Goal: Information Seeking & Learning: Learn about a topic

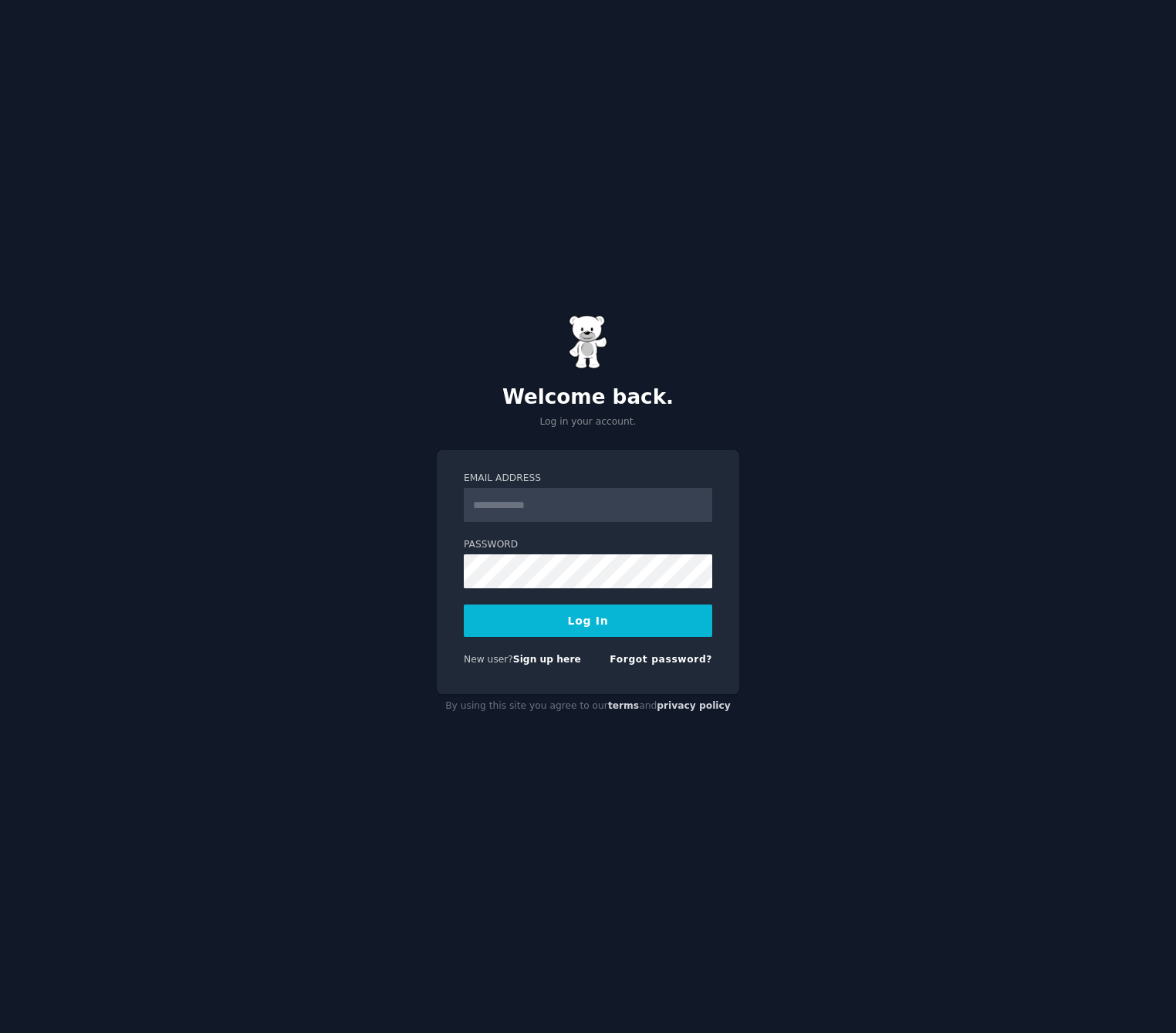
type input "**********"
click at [555, 613] on button "Log In" at bounding box center [588, 621] width 249 height 32
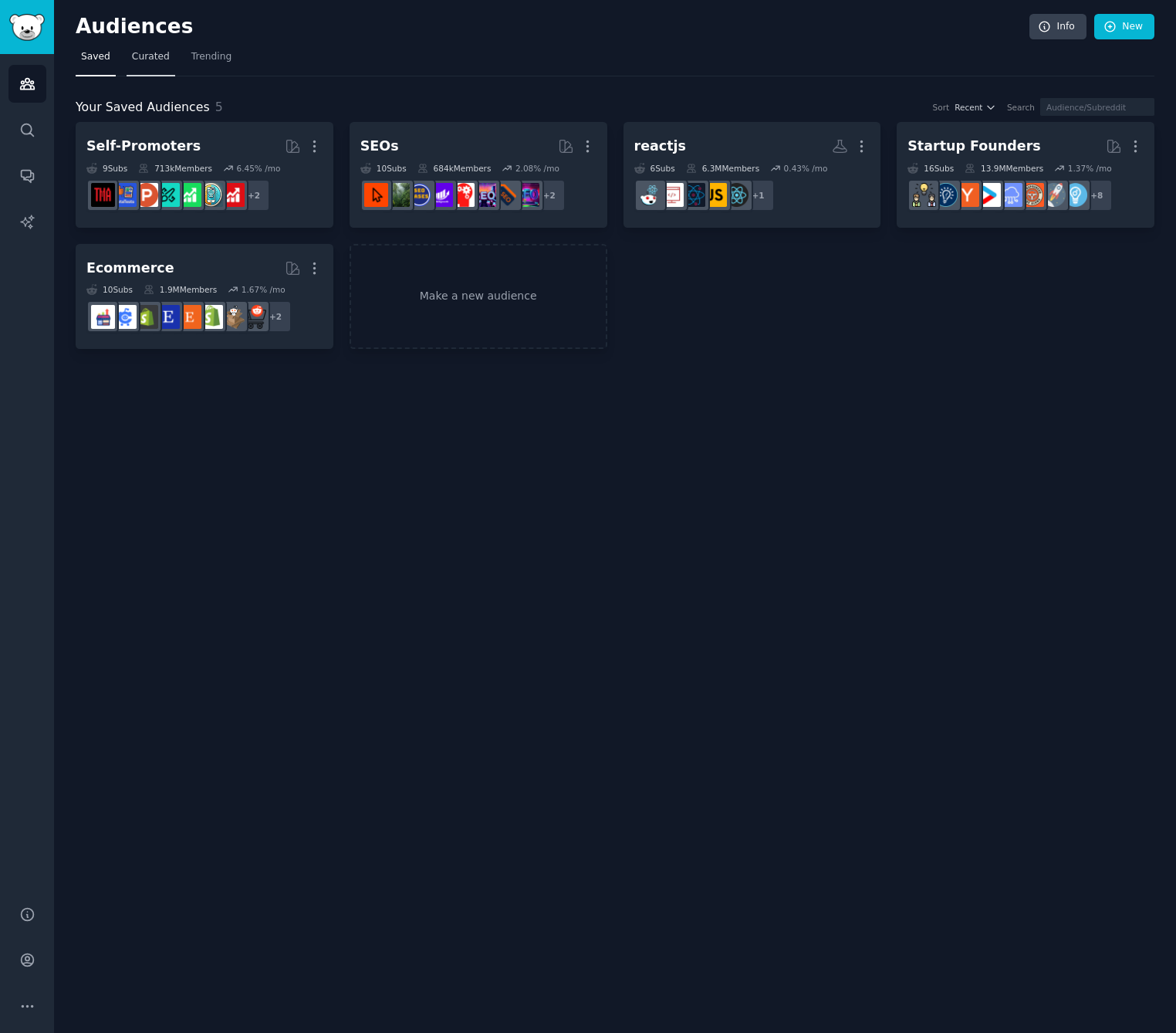
click at [149, 63] on link "Curated" at bounding box center [151, 60] width 49 height 31
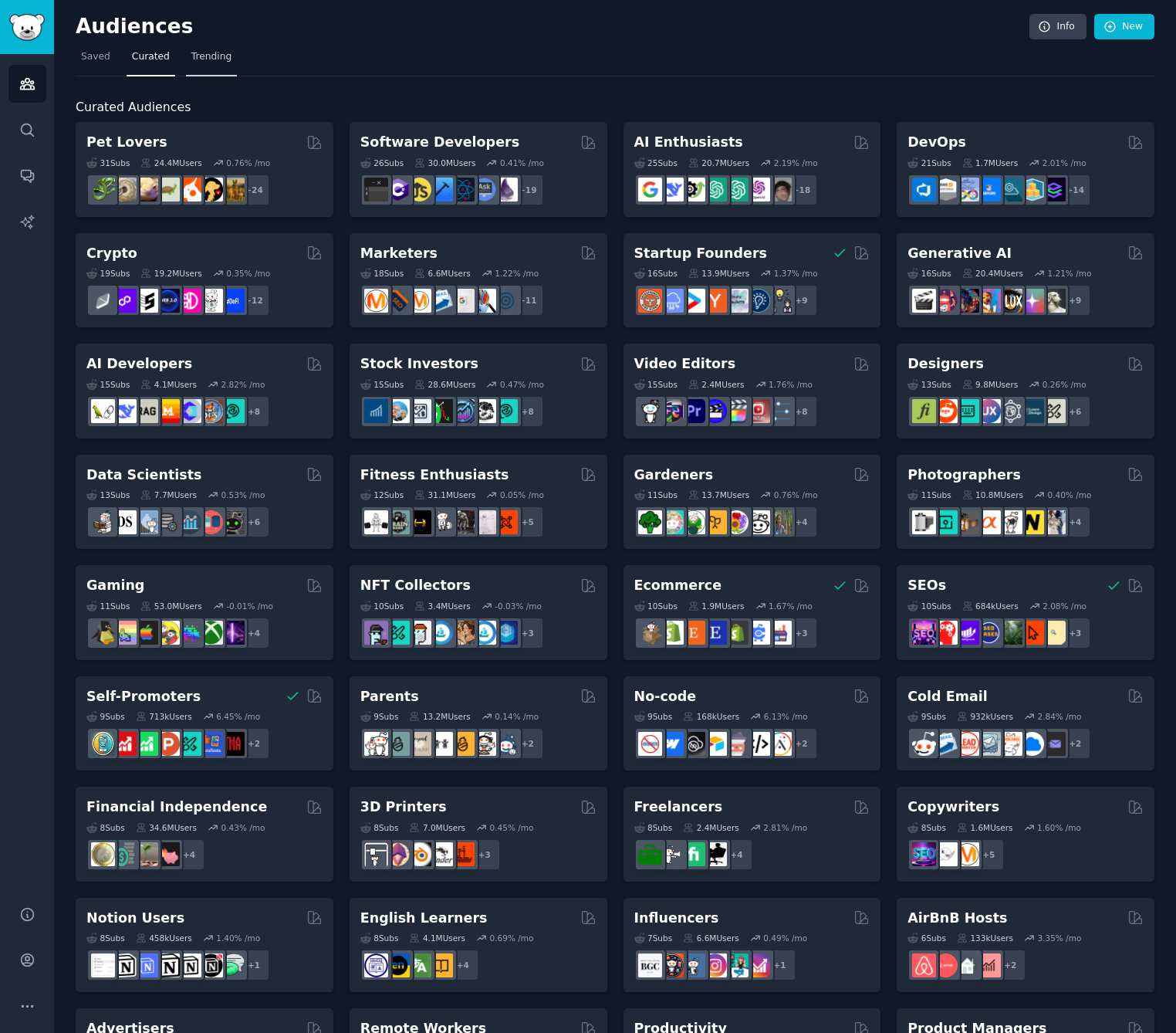
click at [208, 66] on link "Trending" at bounding box center [211, 60] width 51 height 31
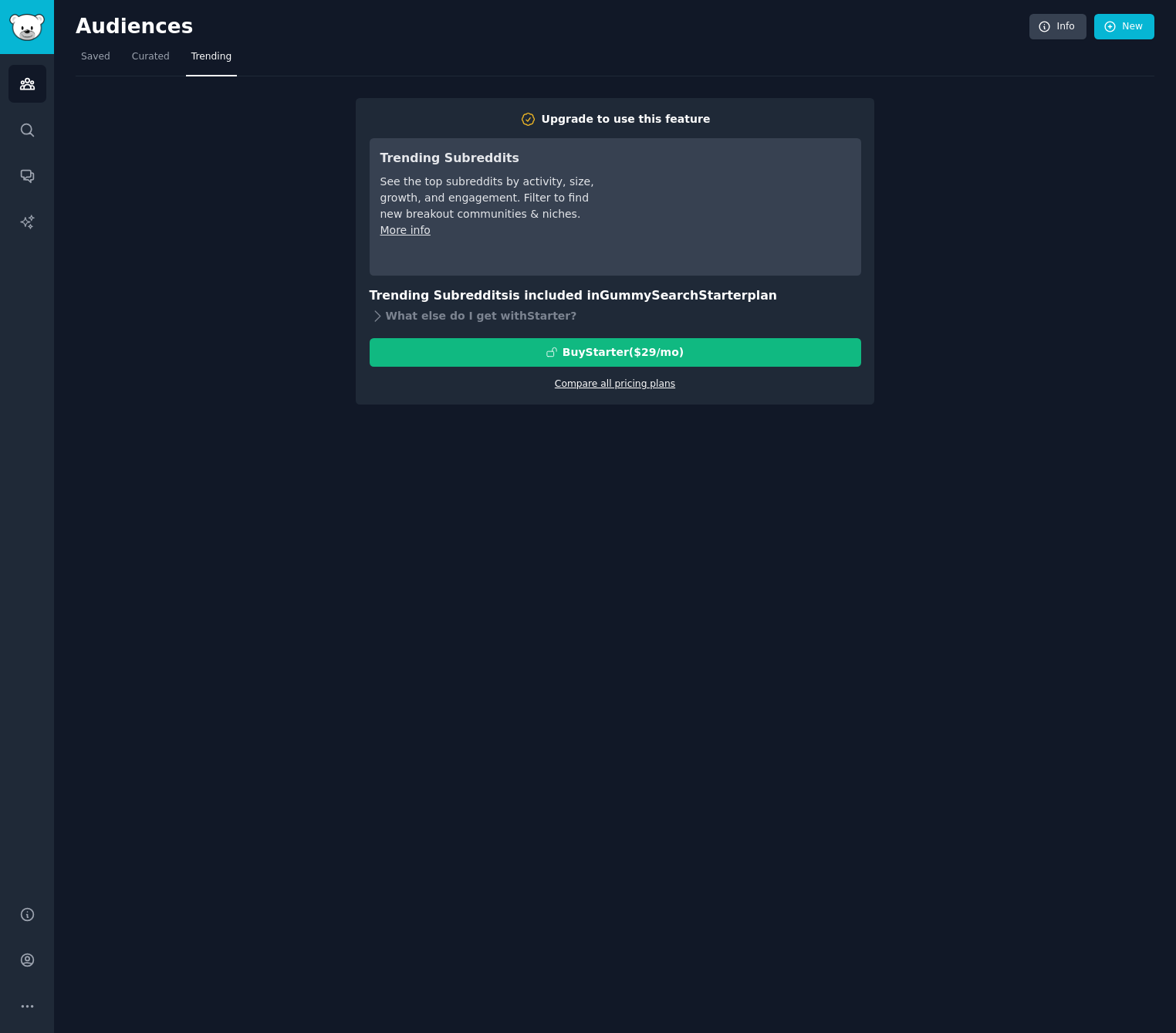
click at [648, 388] on link "Compare all pricing plans" at bounding box center [615, 383] width 120 height 10
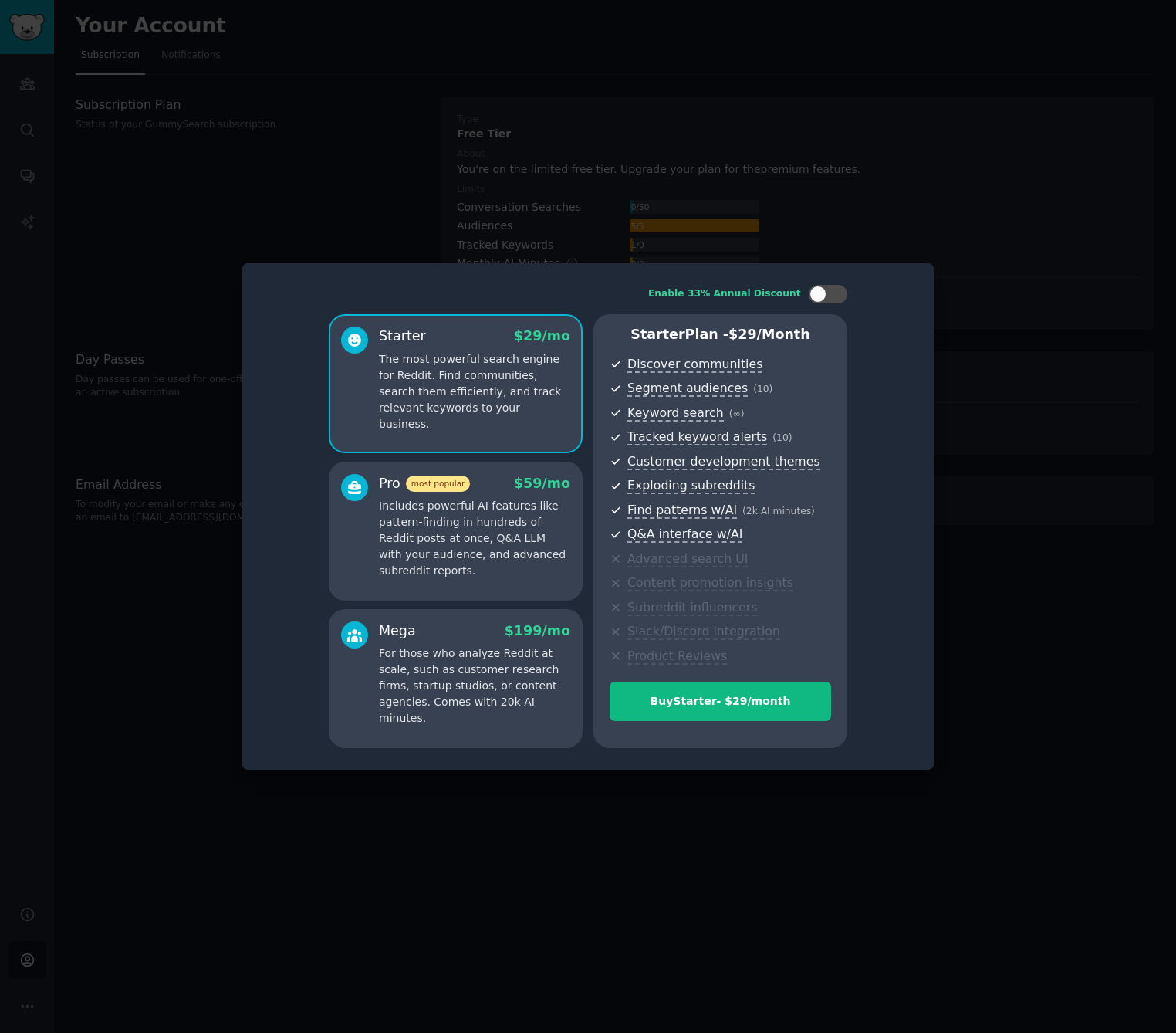
click at [997, 567] on div at bounding box center [588, 516] width 1176 height 1033
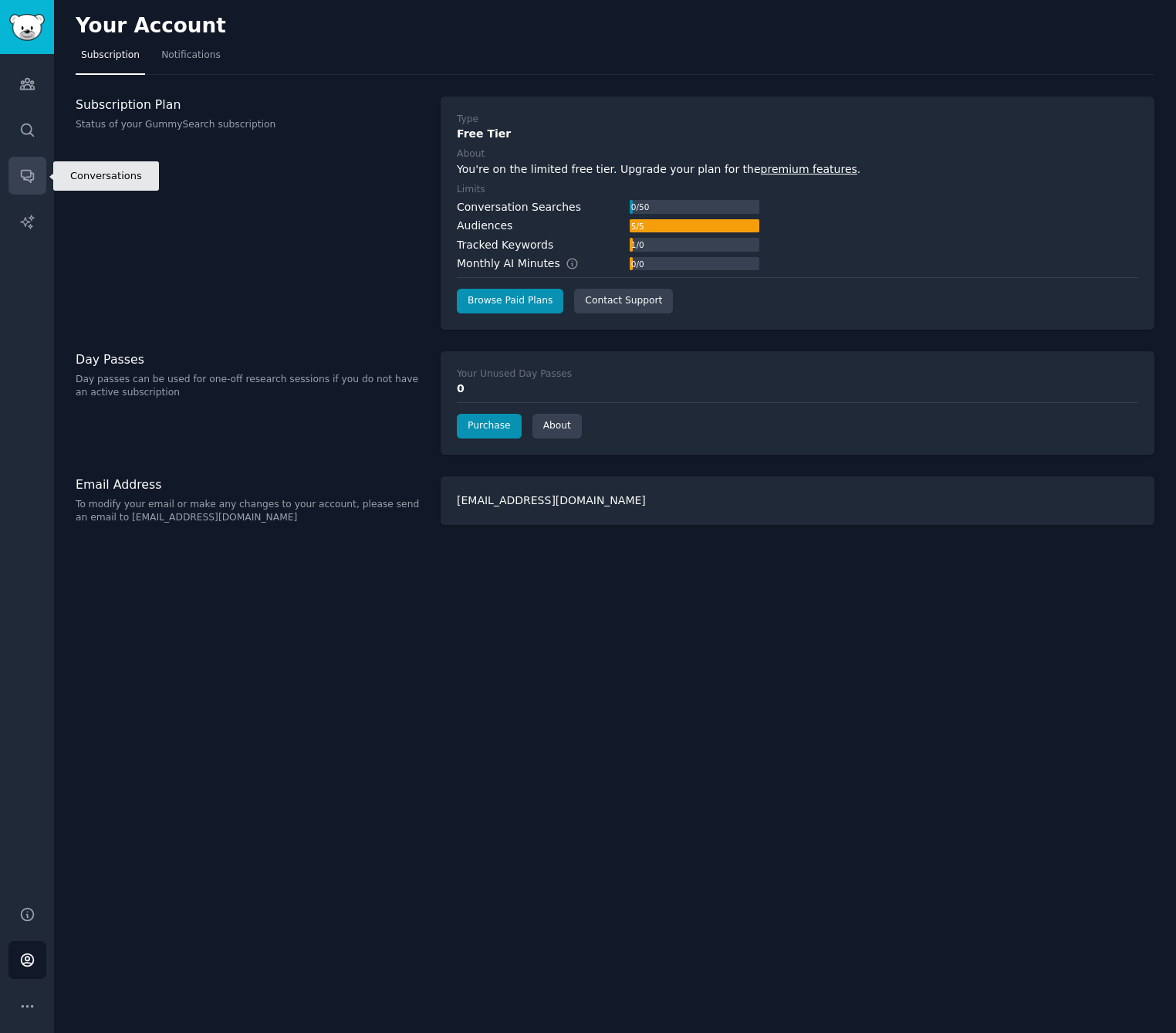
click at [29, 179] on icon "Sidebar" at bounding box center [27, 176] width 16 height 16
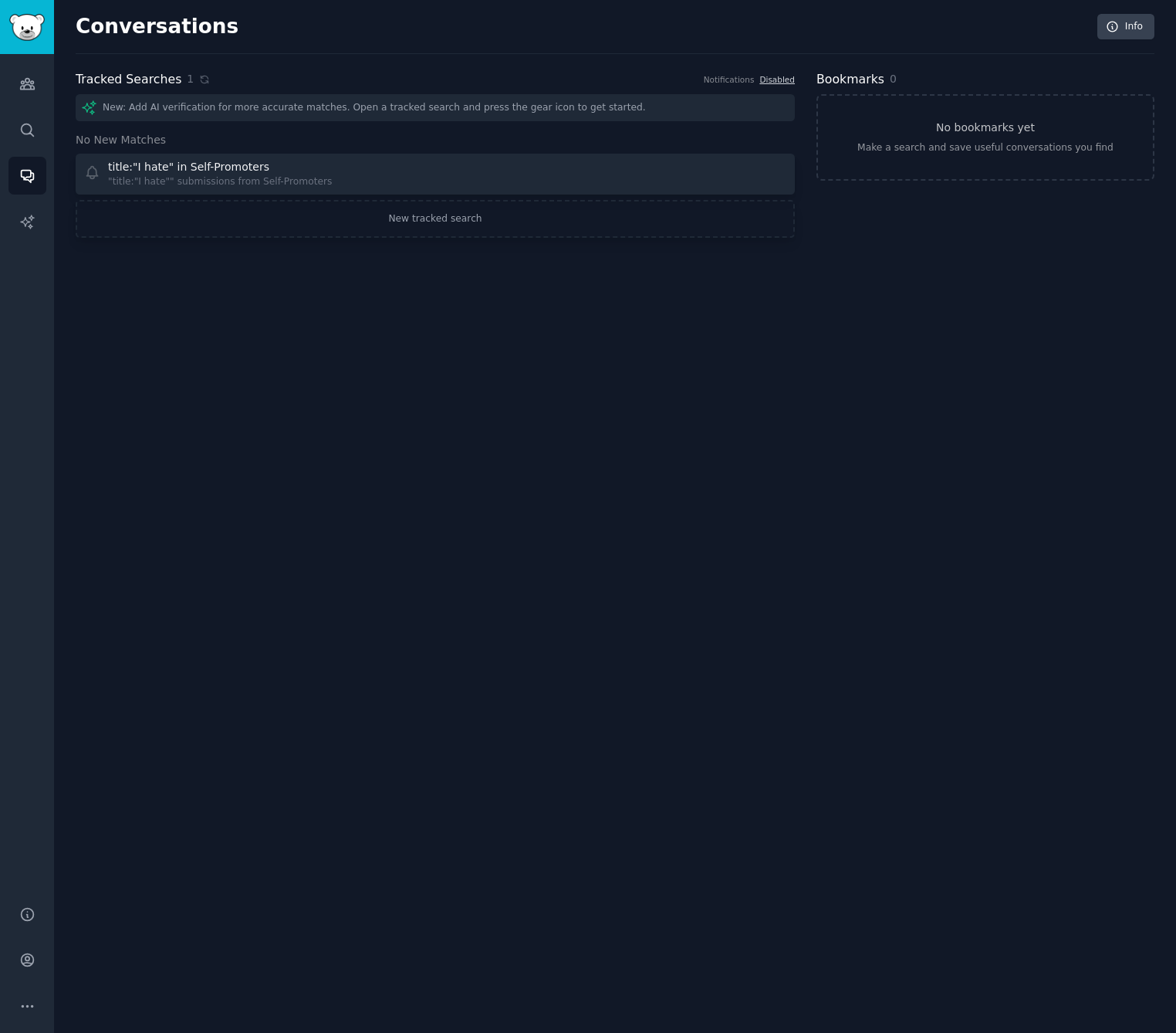
click at [309, 288] on div "Conversations Info Tracked Searches 1 Notifications Disabled New: Add AI verifi…" at bounding box center [615, 516] width 1123 height 1033
click at [217, 272] on div "Conversations Info Tracked Searches 1 Notifications Disabled New: Add AI verifi…" at bounding box center [615, 516] width 1123 height 1033
click at [25, 126] on icon "Sidebar" at bounding box center [27, 130] width 16 height 16
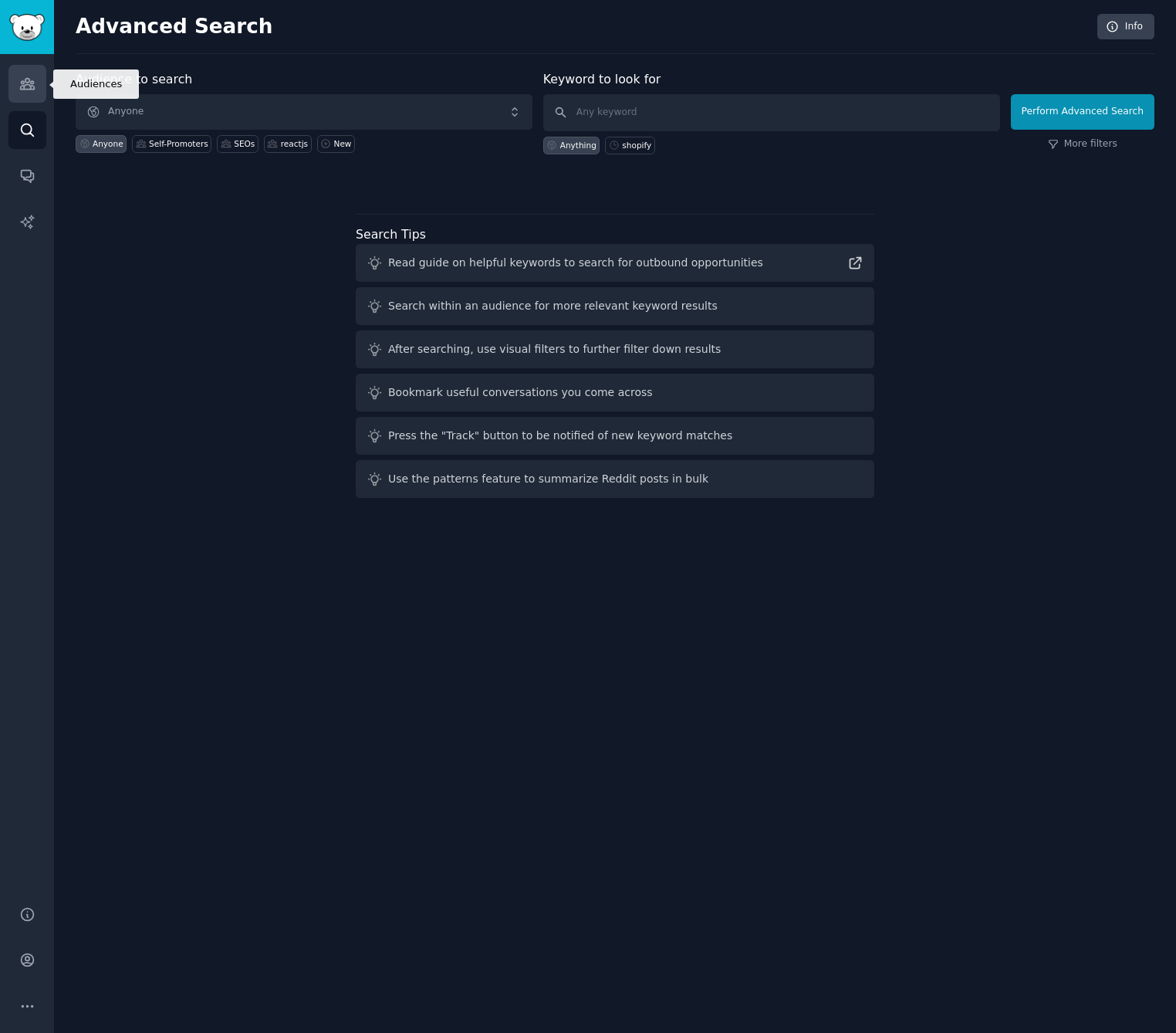
click at [28, 81] on icon "Sidebar" at bounding box center [27, 84] width 14 height 10
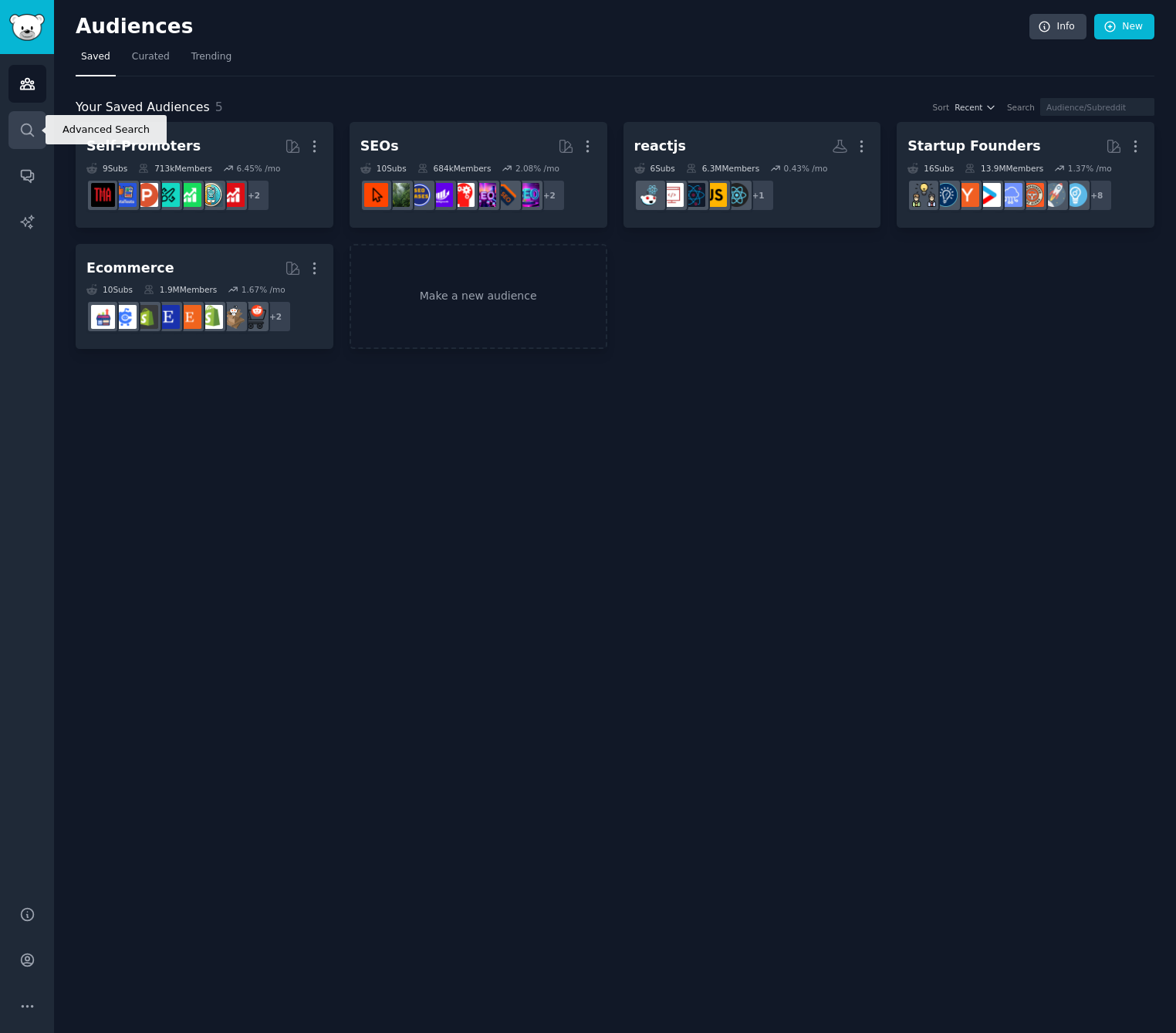
click at [24, 123] on icon "Sidebar" at bounding box center [27, 130] width 16 height 16
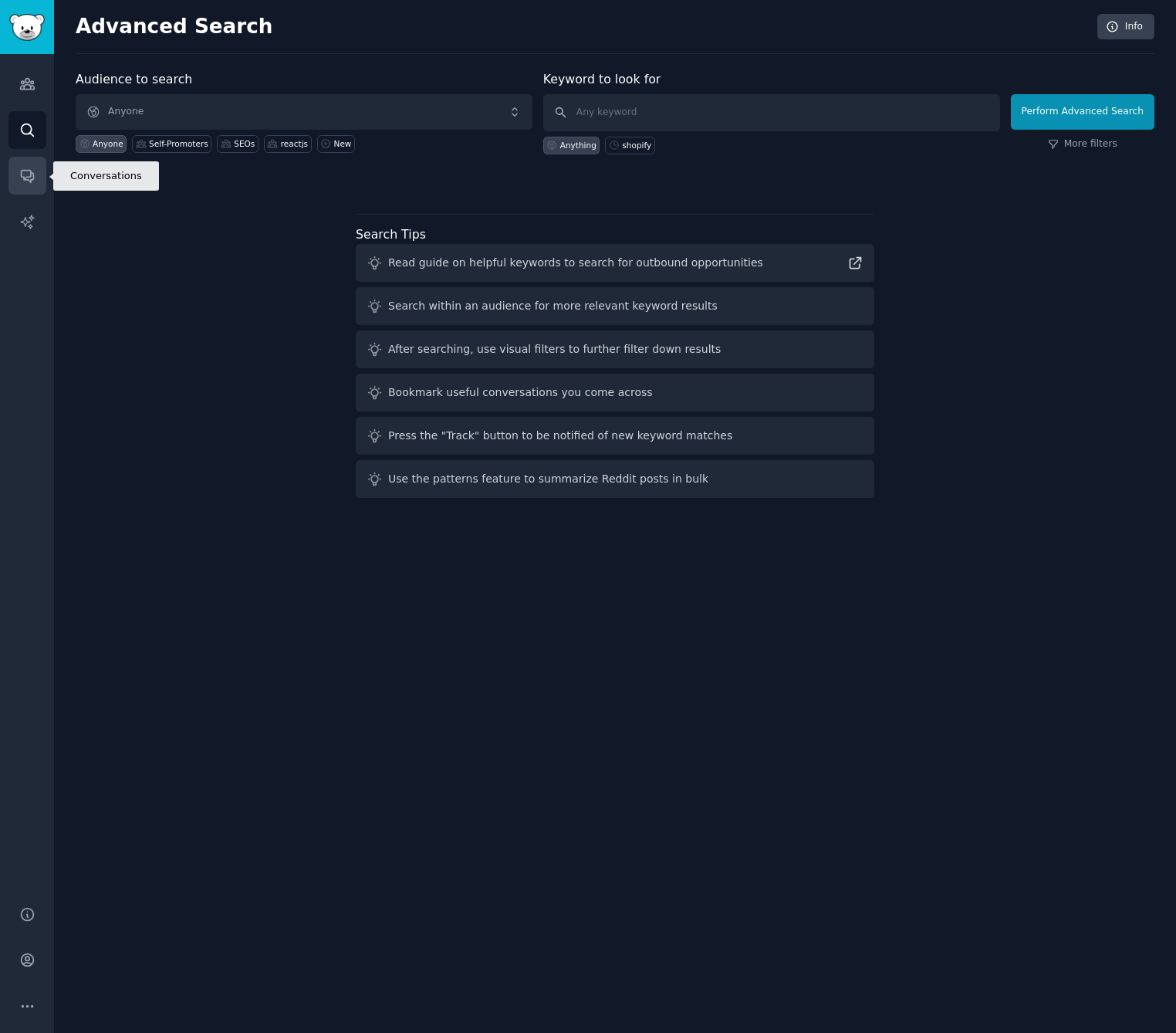
click at [32, 164] on link "Conversations" at bounding box center [28, 176] width 38 height 38
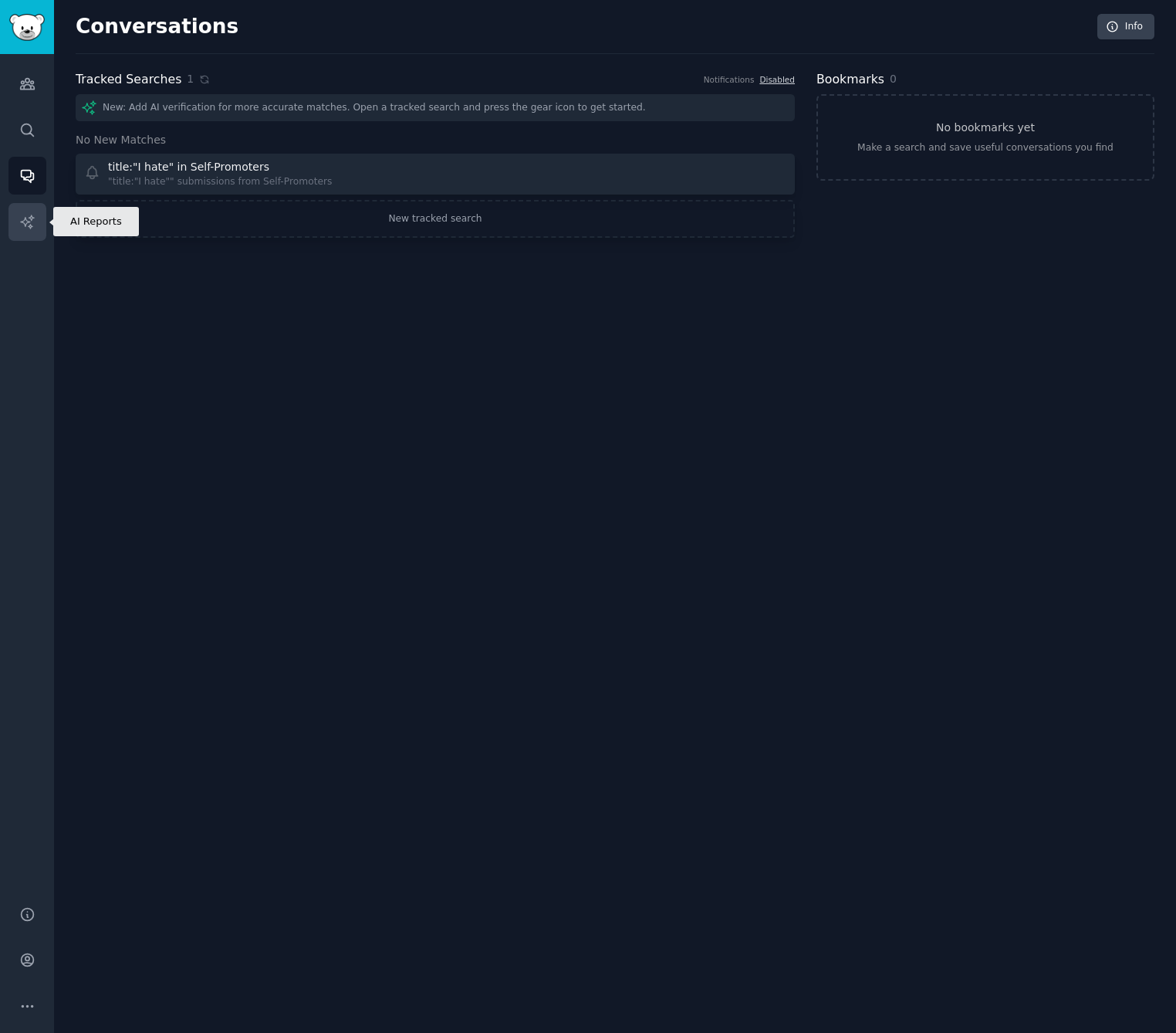
click at [34, 207] on link "AI Reports" at bounding box center [28, 222] width 38 height 38
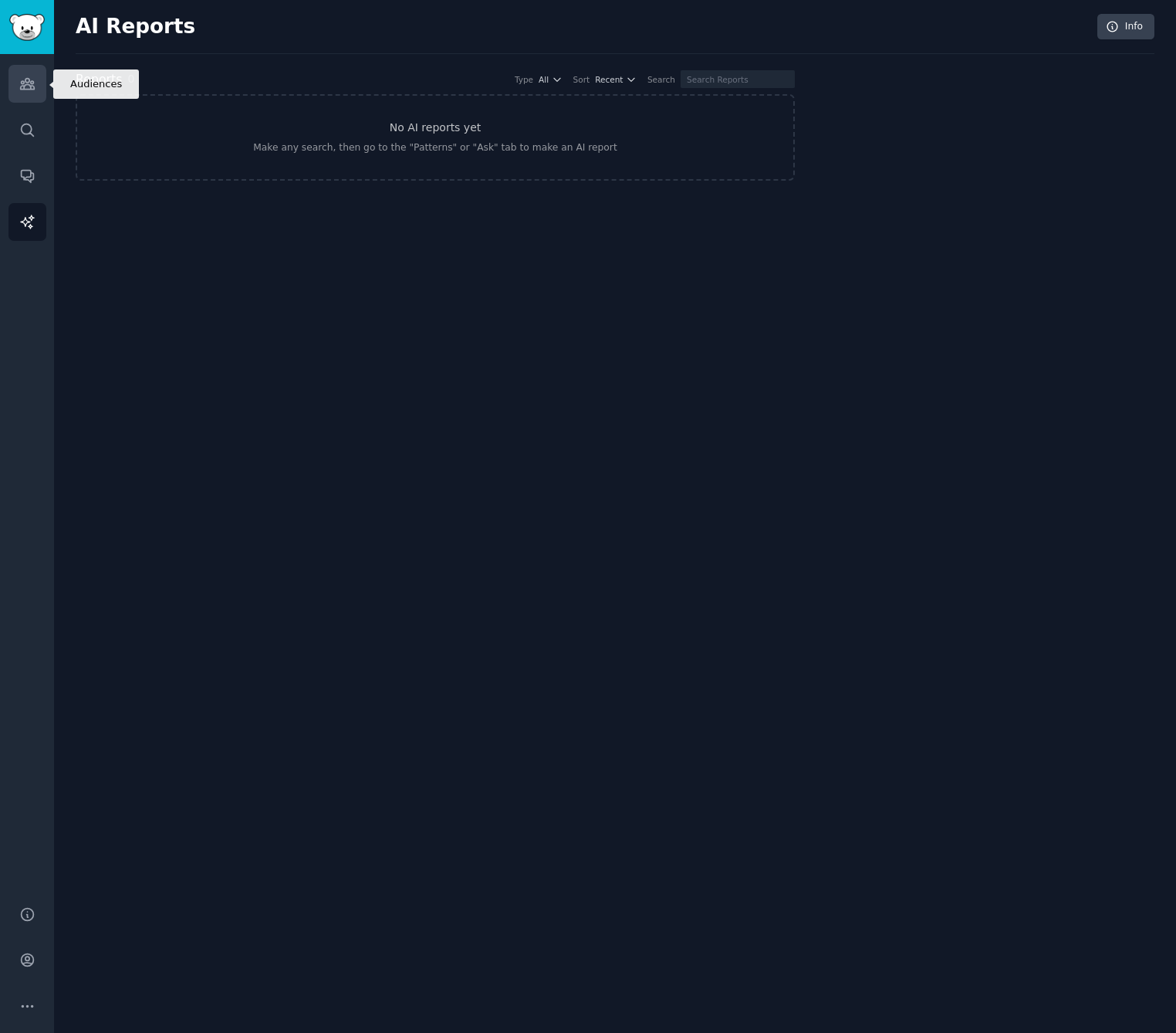
click at [30, 85] on icon "Sidebar" at bounding box center [27, 84] width 14 height 10
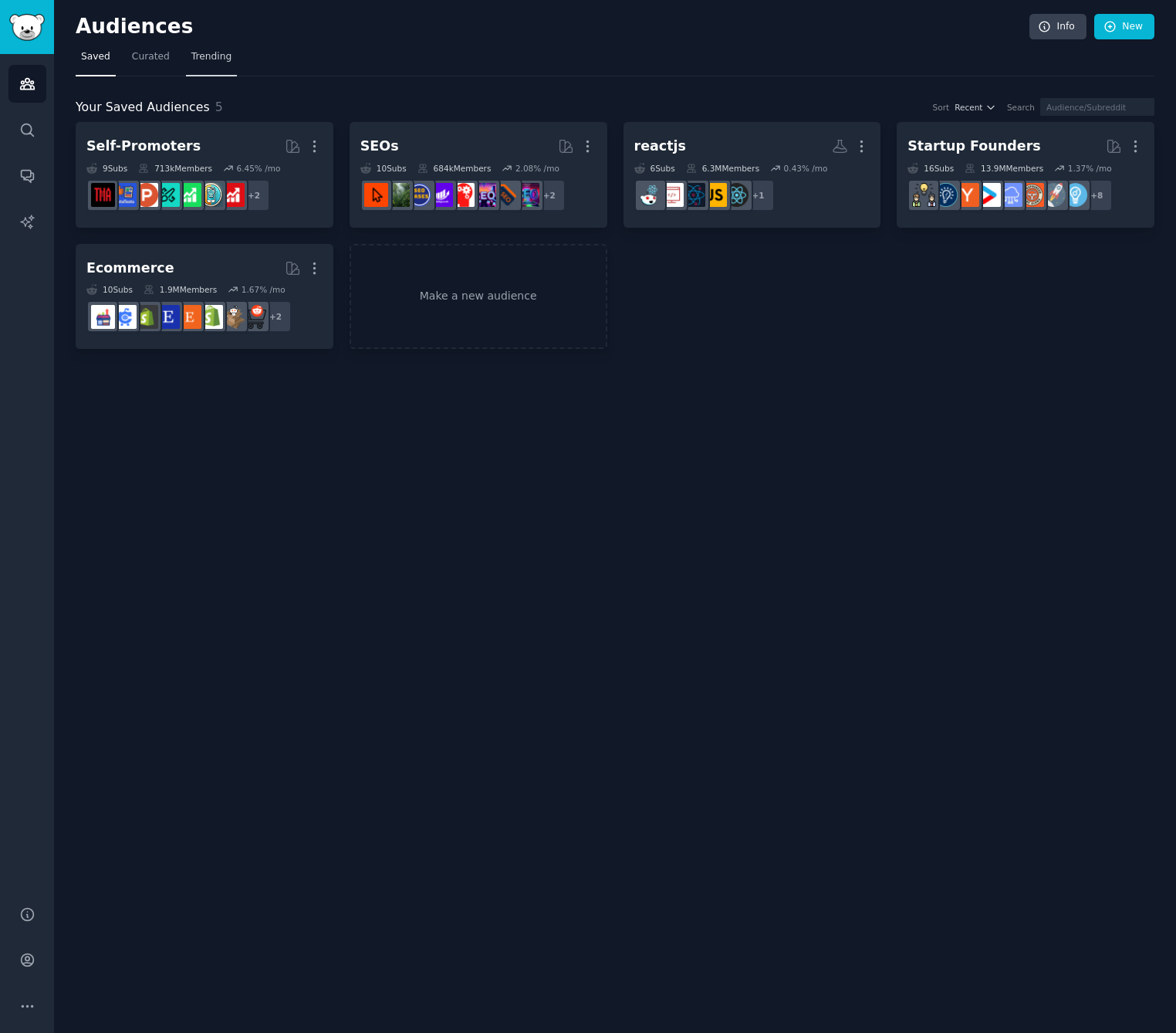
click at [196, 47] on link "Trending" at bounding box center [211, 60] width 51 height 31
